Goal: Task Accomplishment & Management: Manage account settings

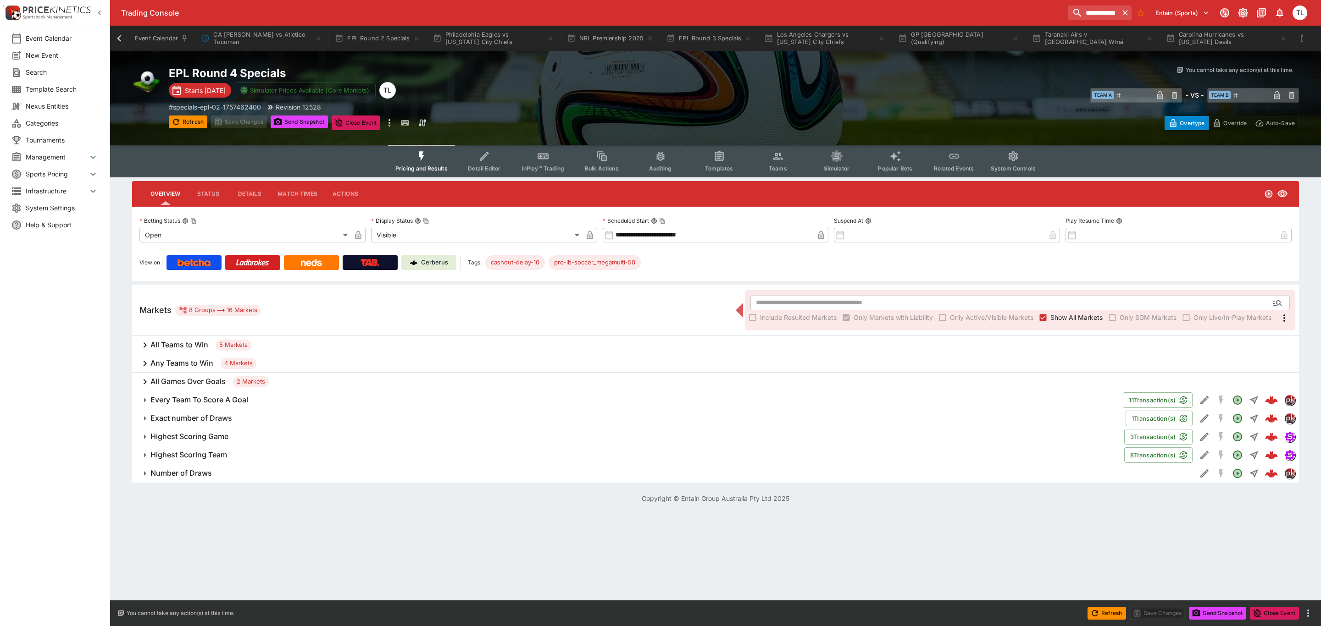
scroll to position [0, 837]
click at [120, 39] on icon at bounding box center [119, 38] width 13 height 13
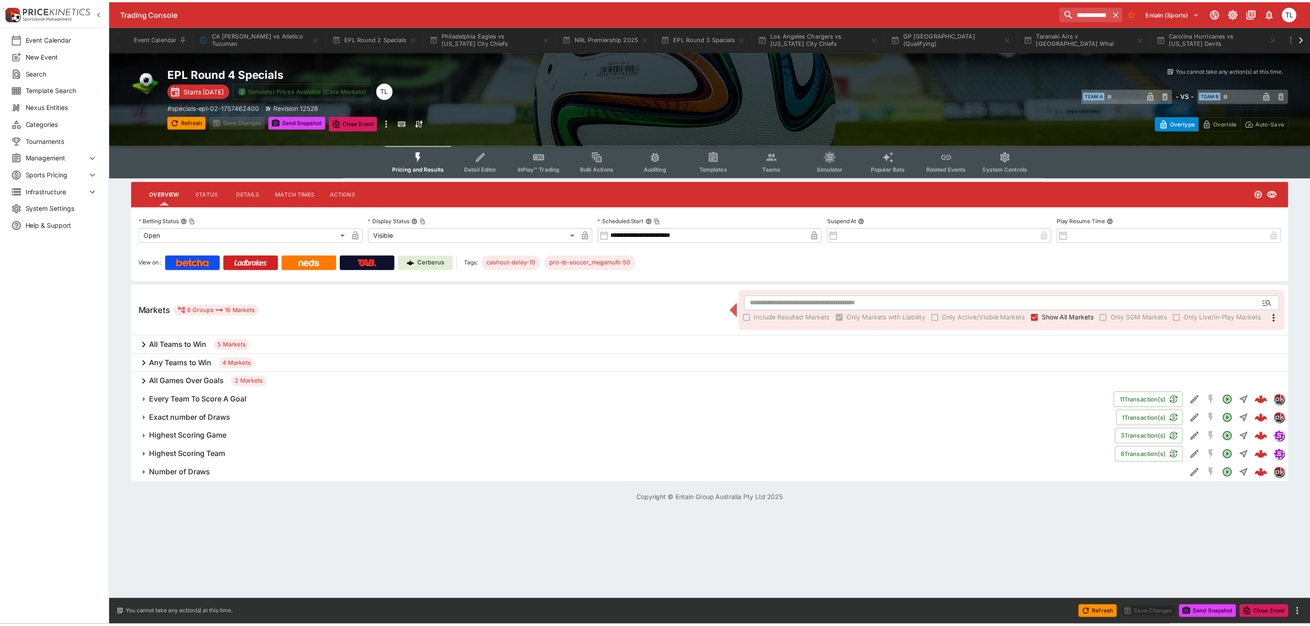
scroll to position [0, 0]
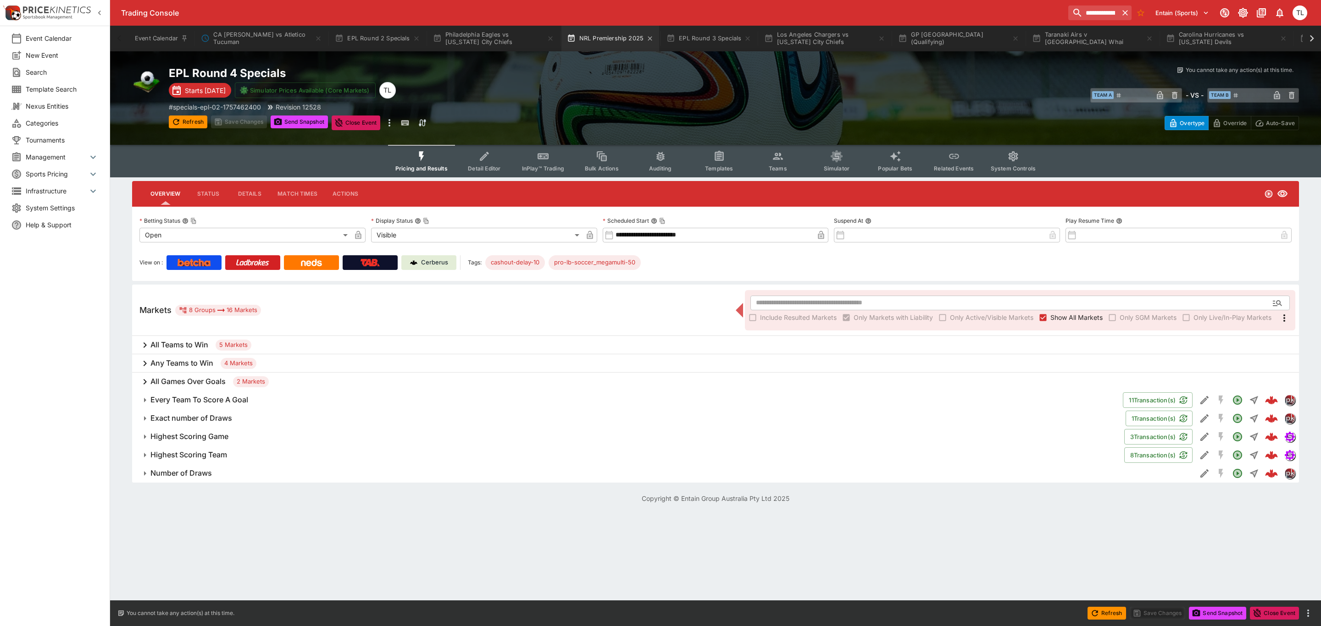
click at [602, 39] on button "NRL Premiership 2025" at bounding box center [610, 39] width 98 height 26
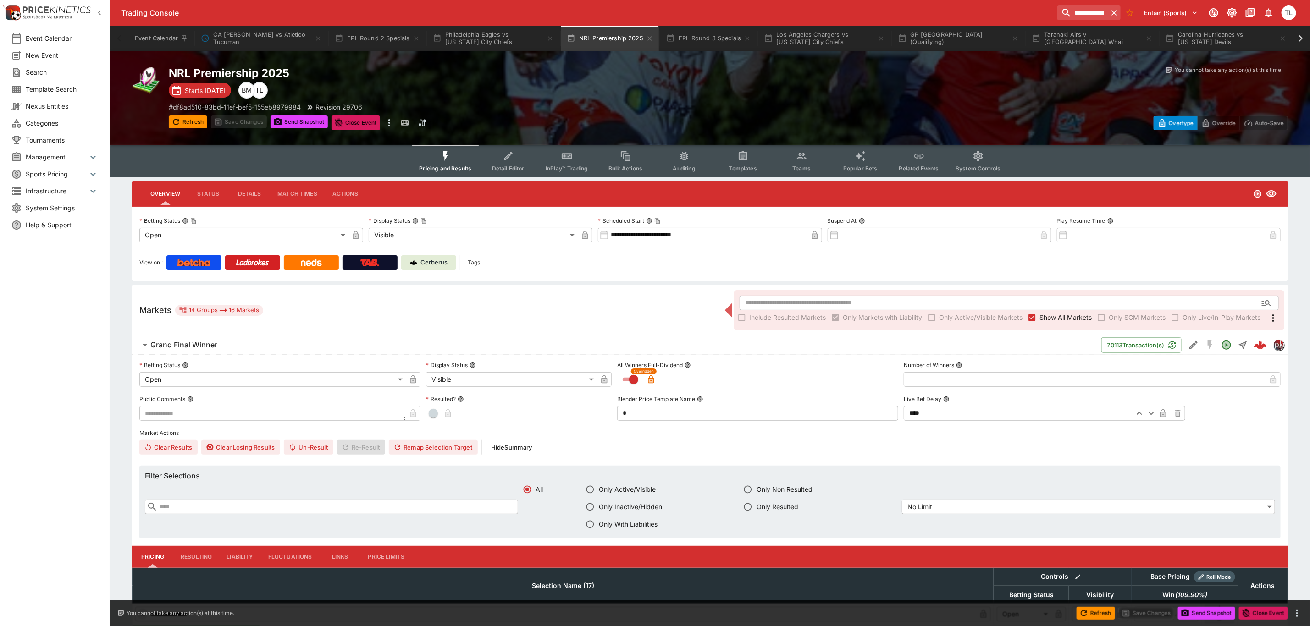
click at [232, 349] on span "Grand Final Winner" at bounding box center [622, 345] width 944 height 10
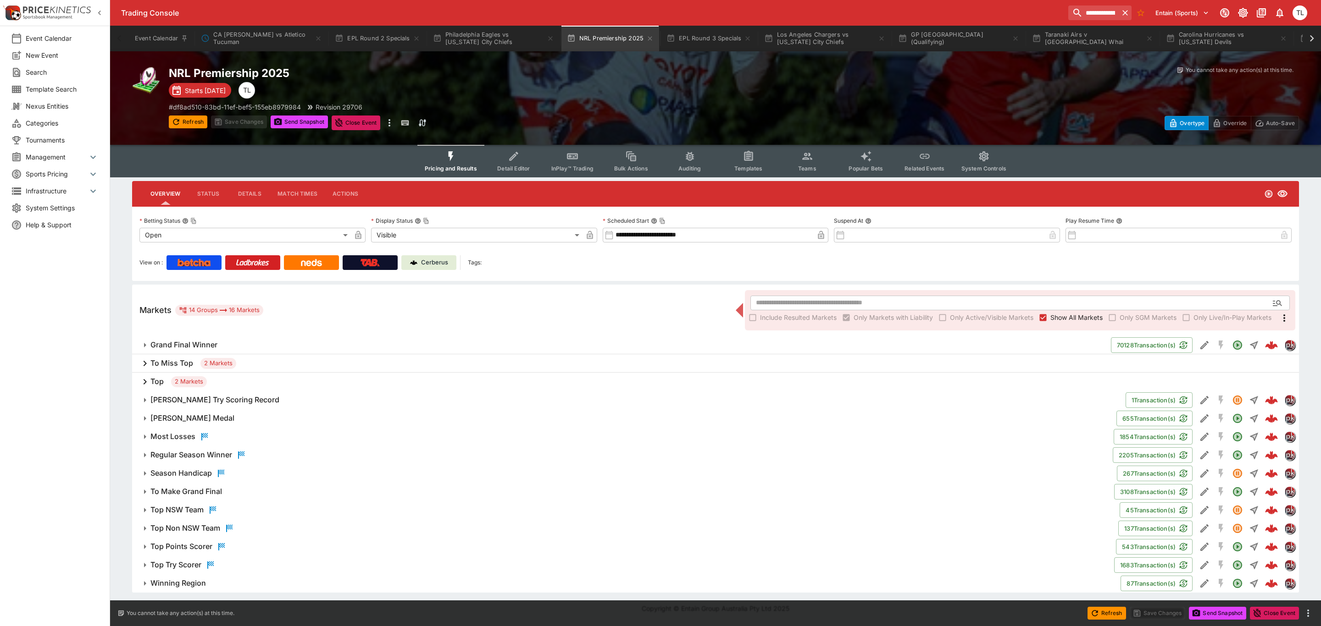
click at [505, 154] on button "Detail Editor" at bounding box center [513, 161] width 59 height 33
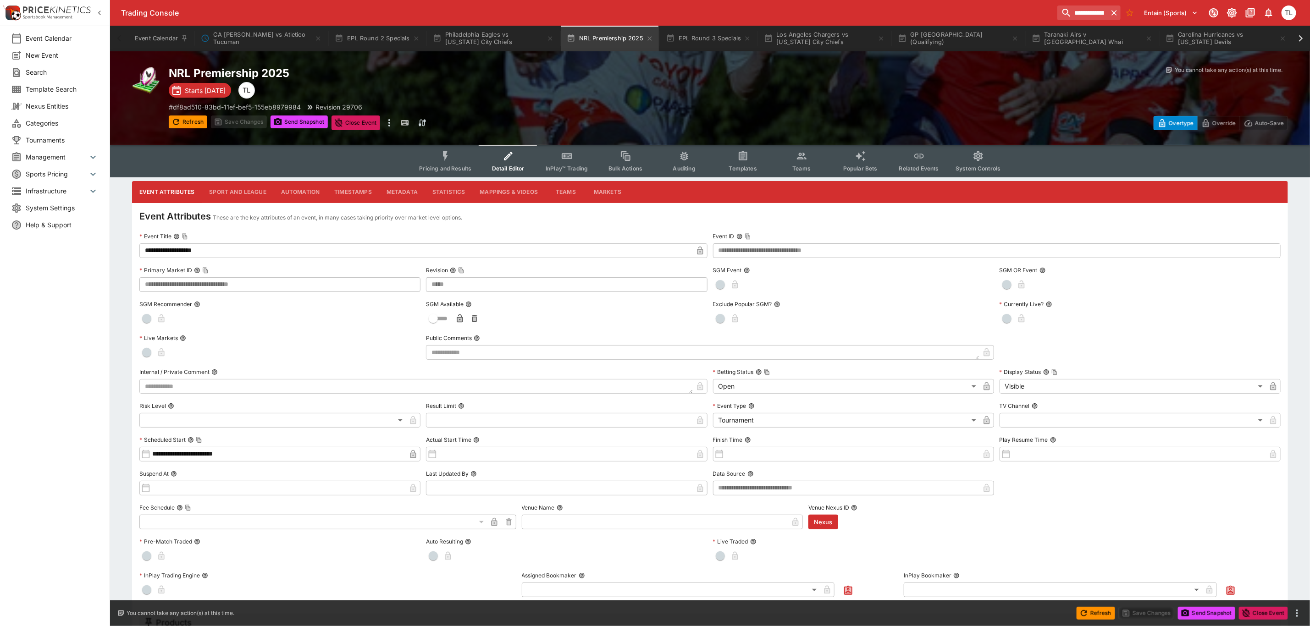
click at [397, 194] on button "Metadata" at bounding box center [402, 192] width 46 height 22
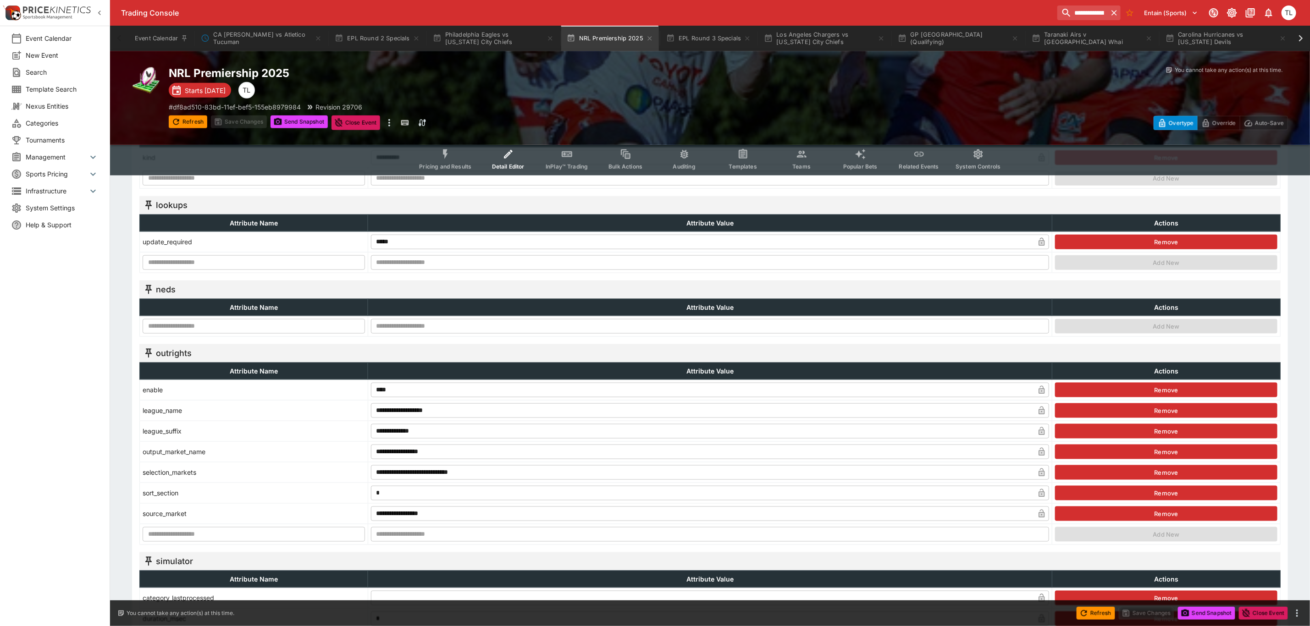
scroll to position [757, 0]
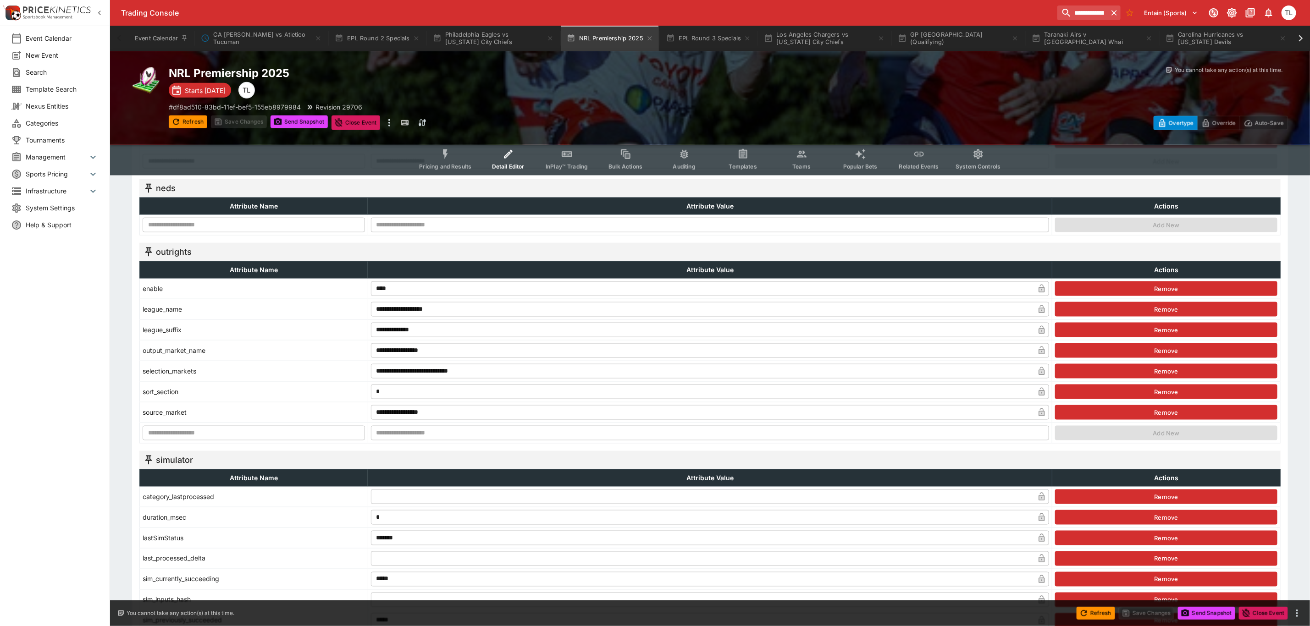
drag, startPoint x: 404, startPoint y: 296, endPoint x: 315, endPoint y: 296, distance: 89.4
click at [315, 296] on tr "enable **** ​ Remove" at bounding box center [710, 288] width 1141 height 21
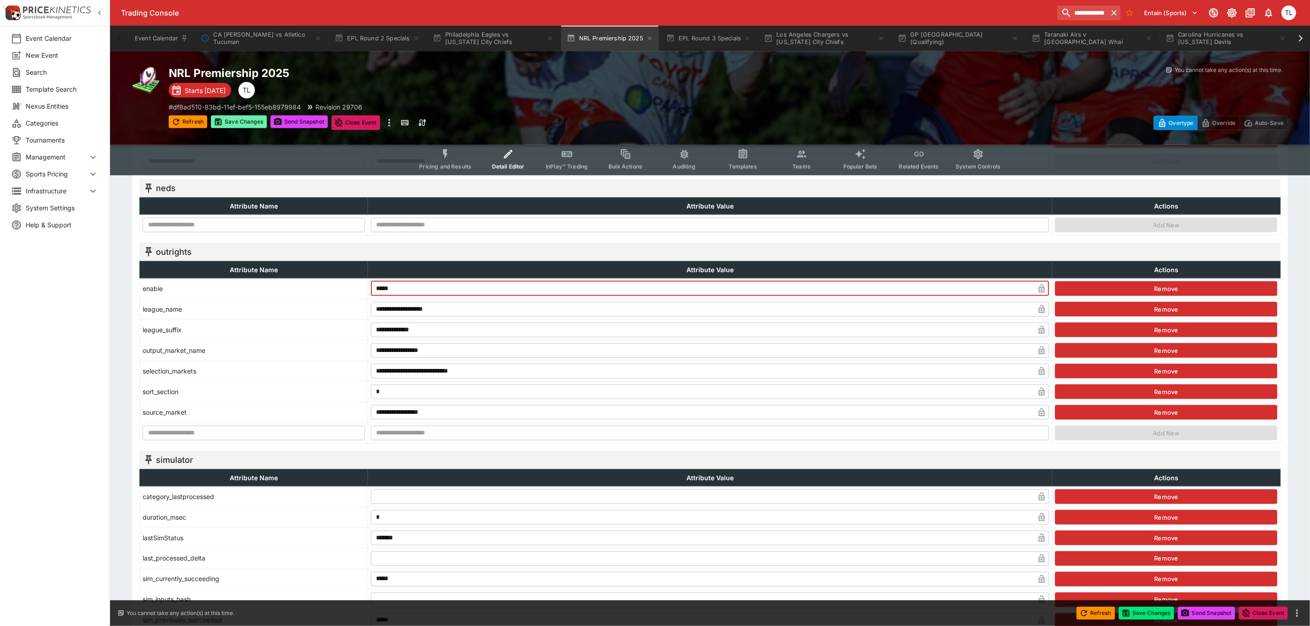
type input "*****"
click at [248, 124] on button "Save Changes" at bounding box center [239, 122] width 56 height 13
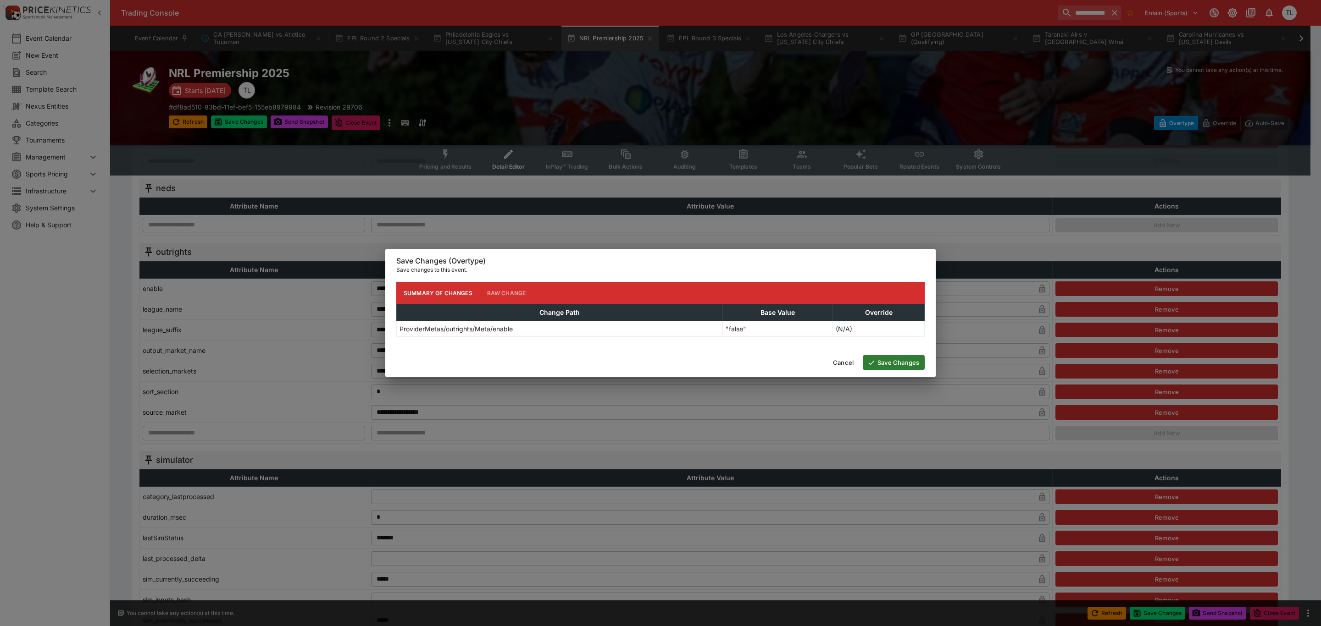
click at [887, 369] on button "Save Changes" at bounding box center [894, 362] width 62 height 15
